Goal: Task Accomplishment & Management: Manage account settings

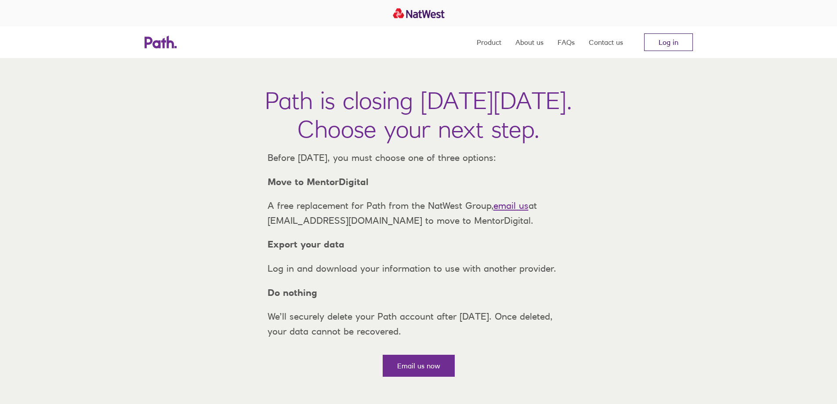
click at [667, 40] on link "Log in" at bounding box center [668, 42] width 49 height 18
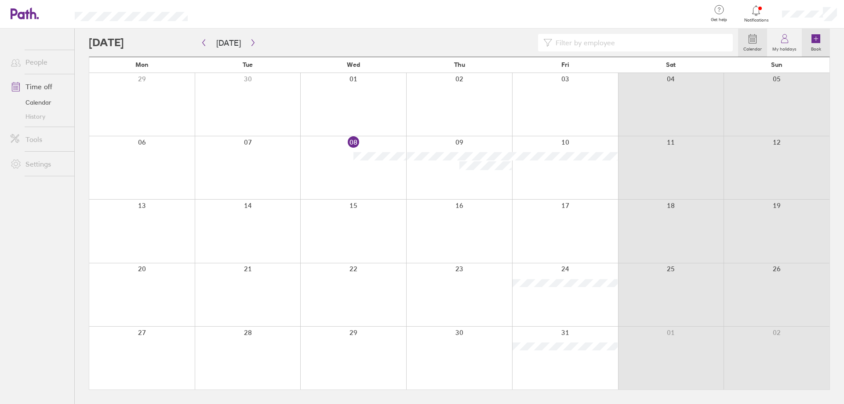
click at [819, 36] on icon at bounding box center [815, 38] width 9 height 9
